Goal: Communication & Community: Answer question/provide support

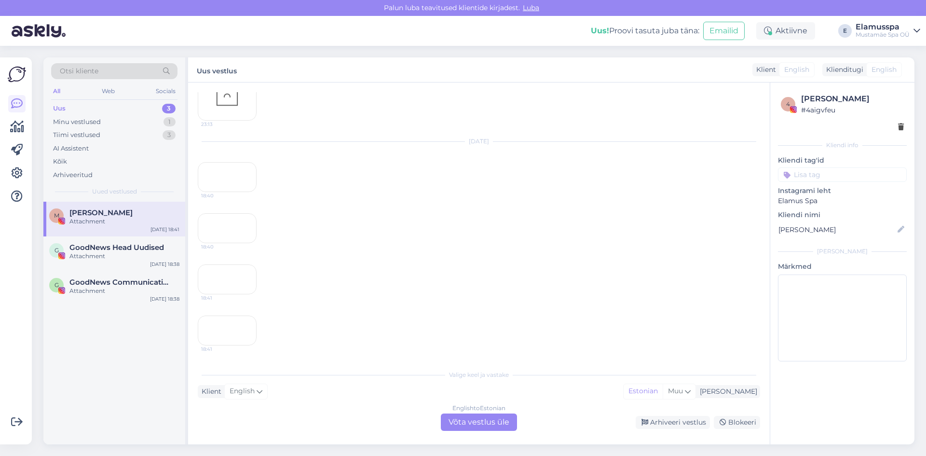
scroll to position [289, 0]
click at [223, 189] on div "18:40" at bounding box center [227, 177] width 59 height 30
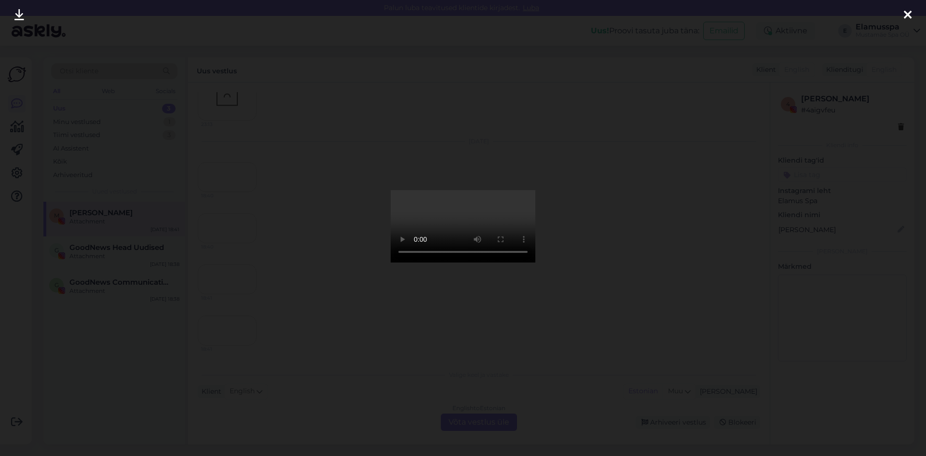
drag, startPoint x: 537, startPoint y: 358, endPoint x: 396, endPoint y: 347, distance: 141.7
click at [396, 262] on video at bounding box center [462, 226] width 145 height 72
click at [653, 296] on div at bounding box center [463, 228] width 926 height 456
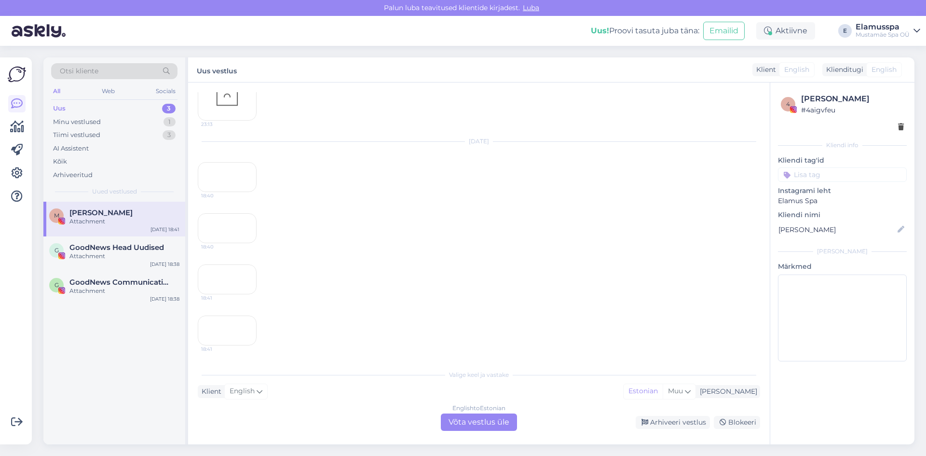
click at [228, 243] on div "18:40" at bounding box center [227, 228] width 59 height 30
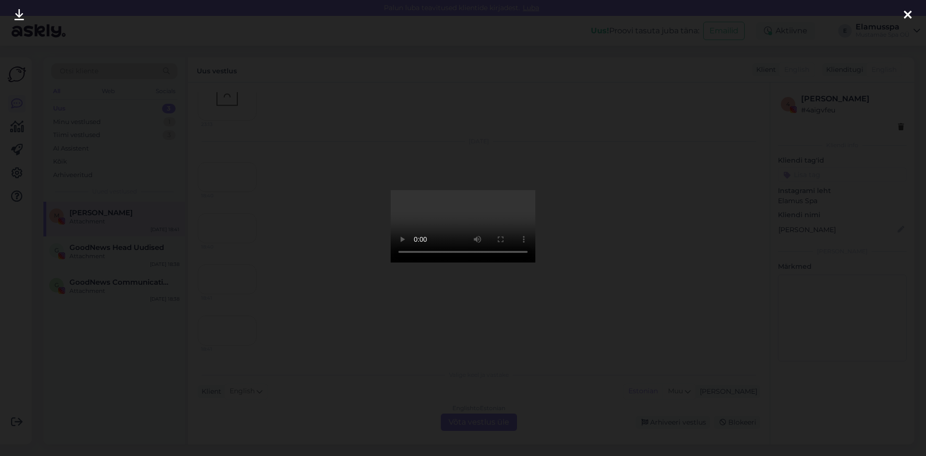
click at [287, 171] on div at bounding box center [463, 228] width 926 height 456
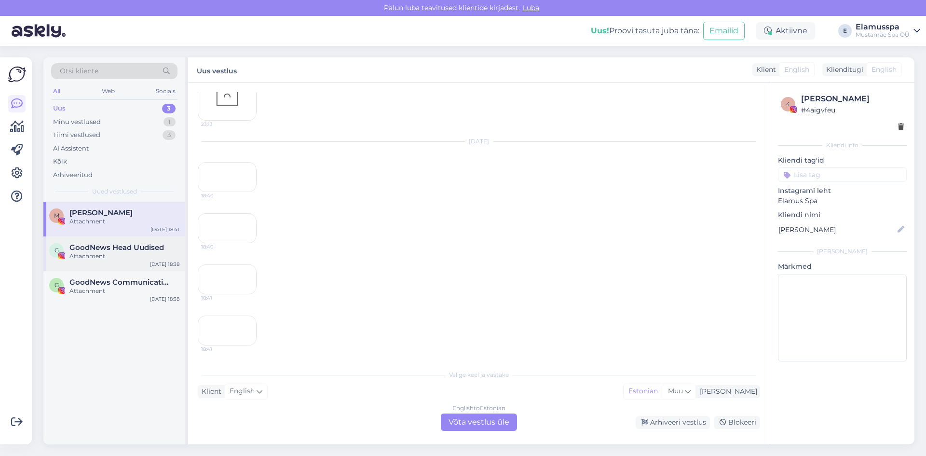
click at [109, 247] on span "GoodNews Head Uudised" at bounding box center [116, 247] width 94 height 9
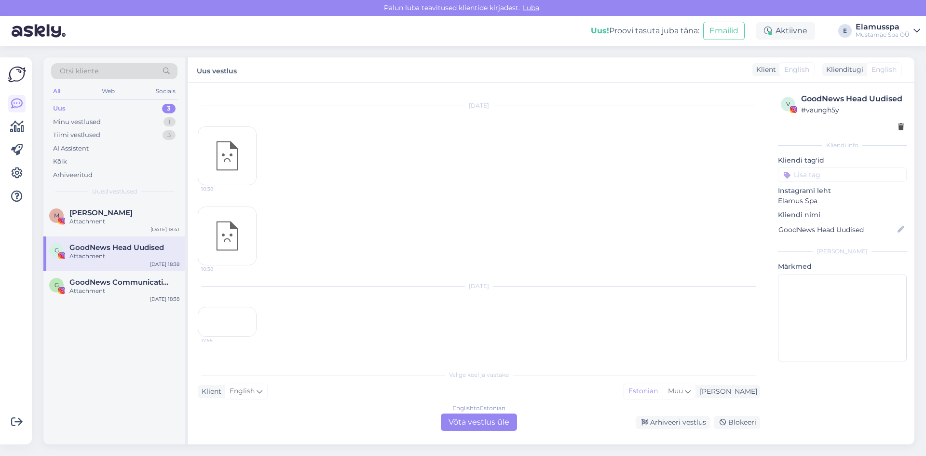
scroll to position [0, 0]
click at [101, 285] on span "GoodNews Communication" at bounding box center [119, 282] width 100 height 9
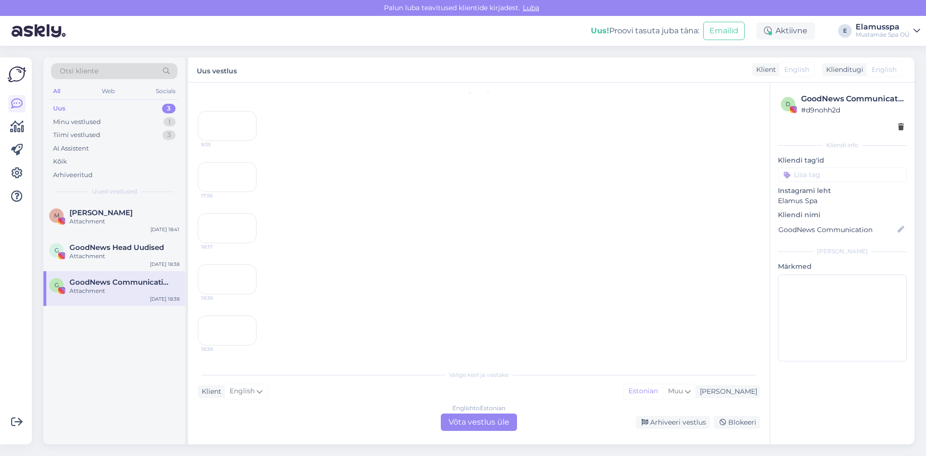
scroll to position [1202, 0]
click at [78, 134] on div "Tiimi vestlused" at bounding box center [76, 135] width 47 height 10
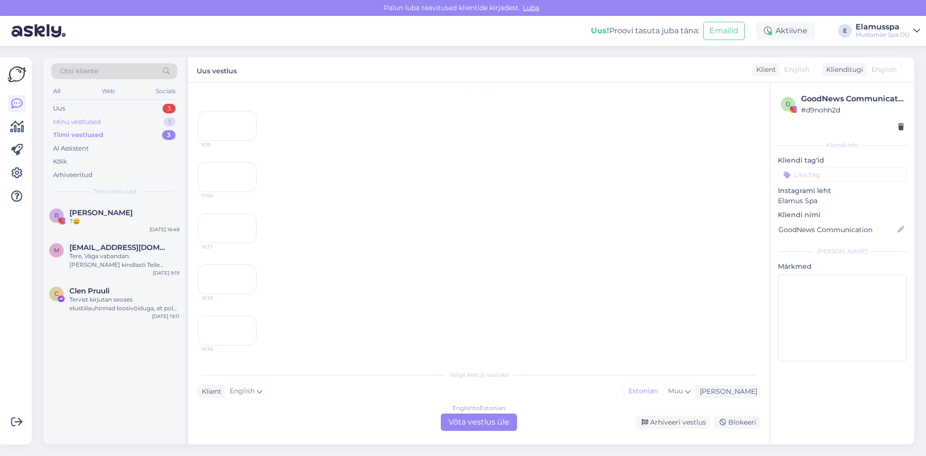
click at [80, 122] on div "Minu vestlused" at bounding box center [77, 122] width 48 height 10
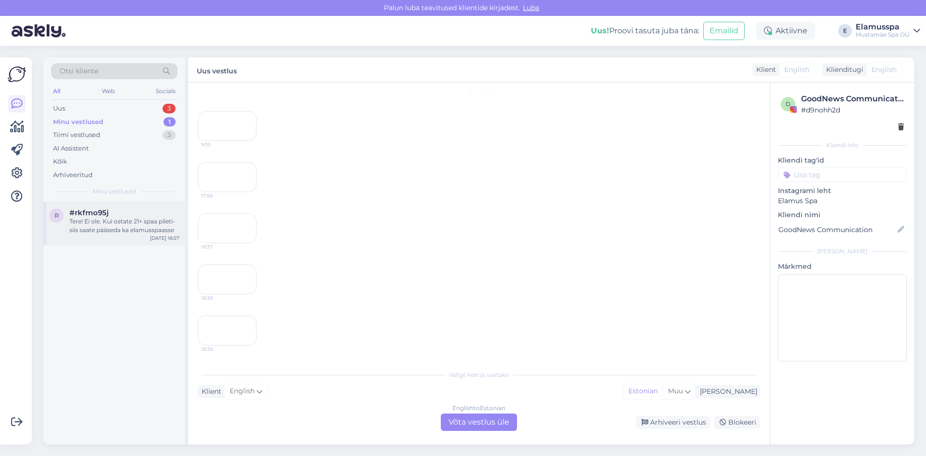
click at [145, 207] on div "r #rkfmo95j Tere! Ei ole. Kui ostate 21+ spaa pileti- siis saate pääseda ka ela…" at bounding box center [114, 223] width 142 height 43
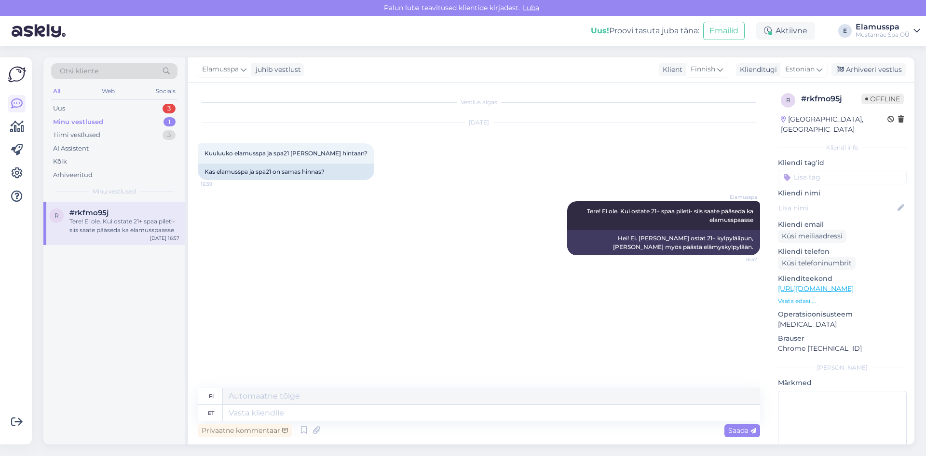
scroll to position [0, 0]
click at [865, 71] on div "Arhiveeri vestlus" at bounding box center [868, 69] width 74 height 13
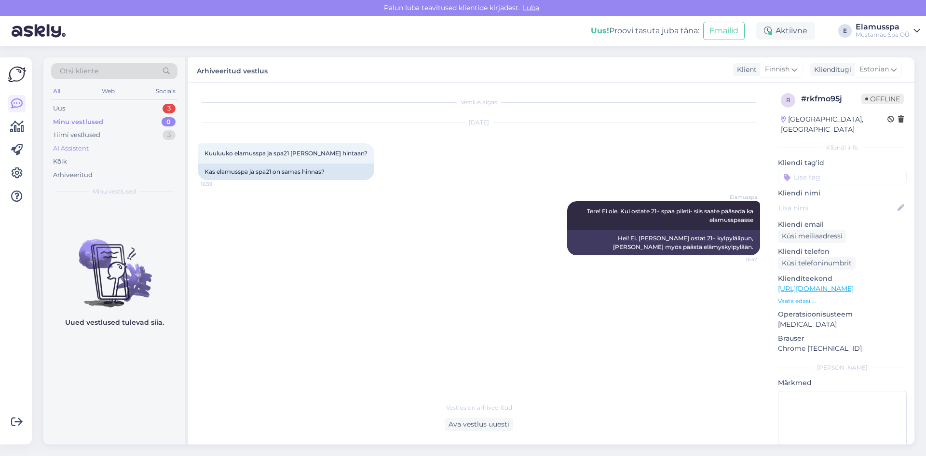
click at [87, 143] on div "AI Assistent" at bounding box center [114, 148] width 126 height 13
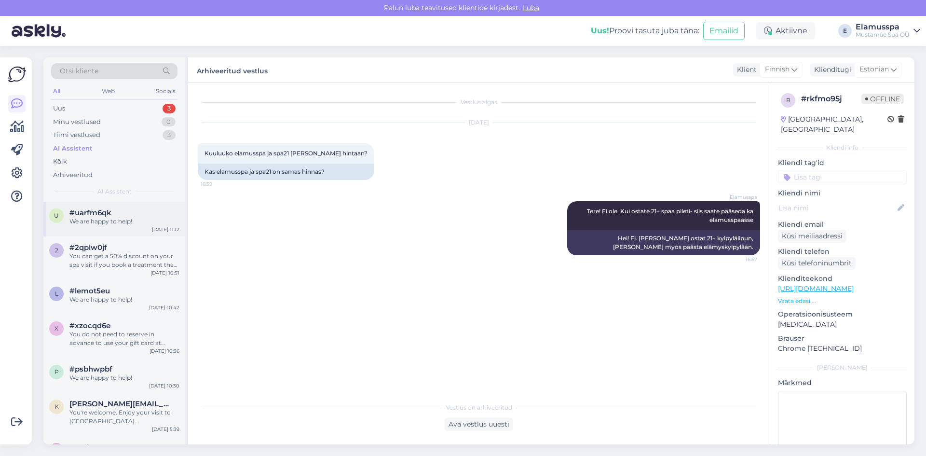
click at [141, 215] on div "#uarfm6qk" at bounding box center [124, 212] width 110 height 9
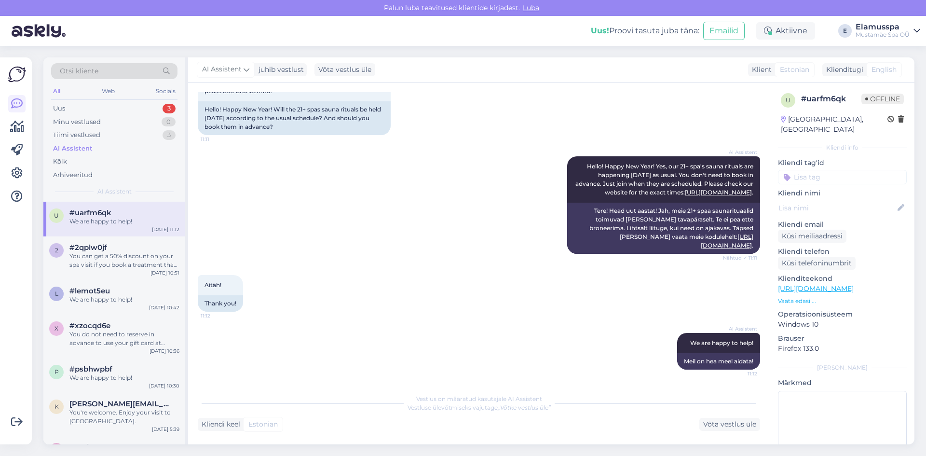
click at [485, 444] on div "Otsi kliente All Web Socials Uus 3 Minu vestlused 0 Tiimi vestlused 3 AI Assist…" at bounding box center [482, 251] width 888 height 410
click at [136, 103] on div "Uus 3" at bounding box center [114, 108] width 126 height 13
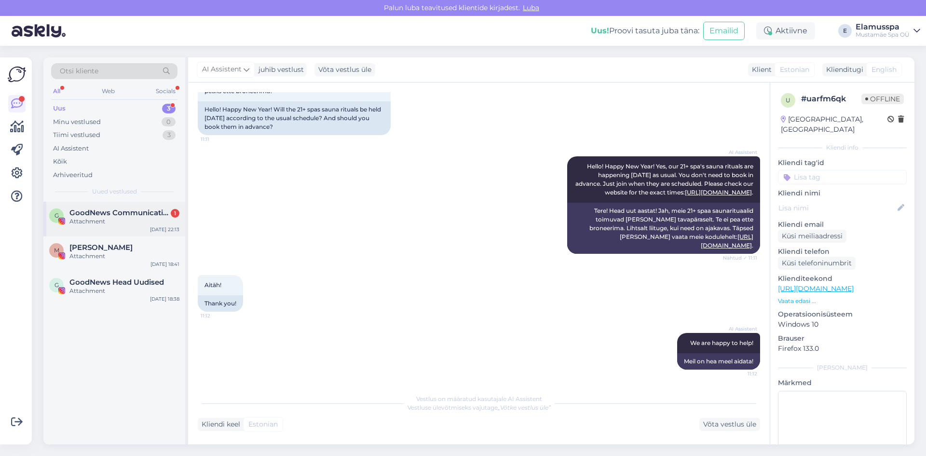
click at [135, 221] on div "Attachment" at bounding box center [124, 221] width 110 height 9
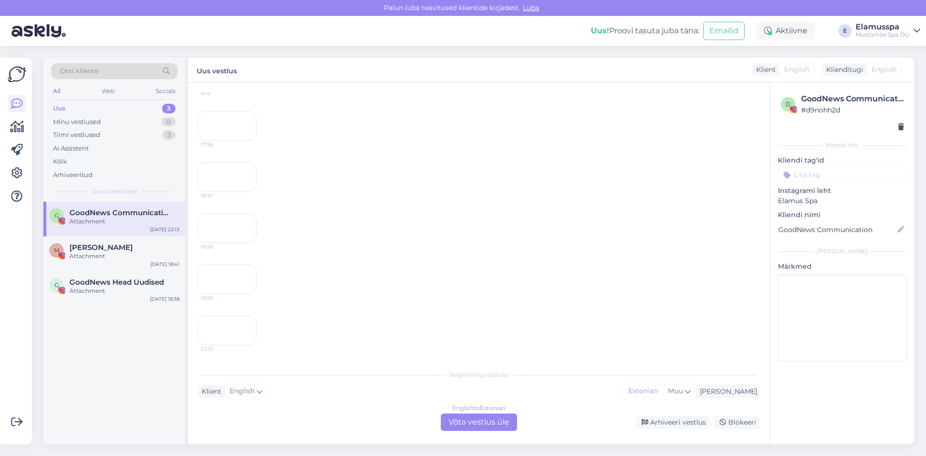
scroll to position [1673, 0]
